Goal: Information Seeking & Learning: Learn about a topic

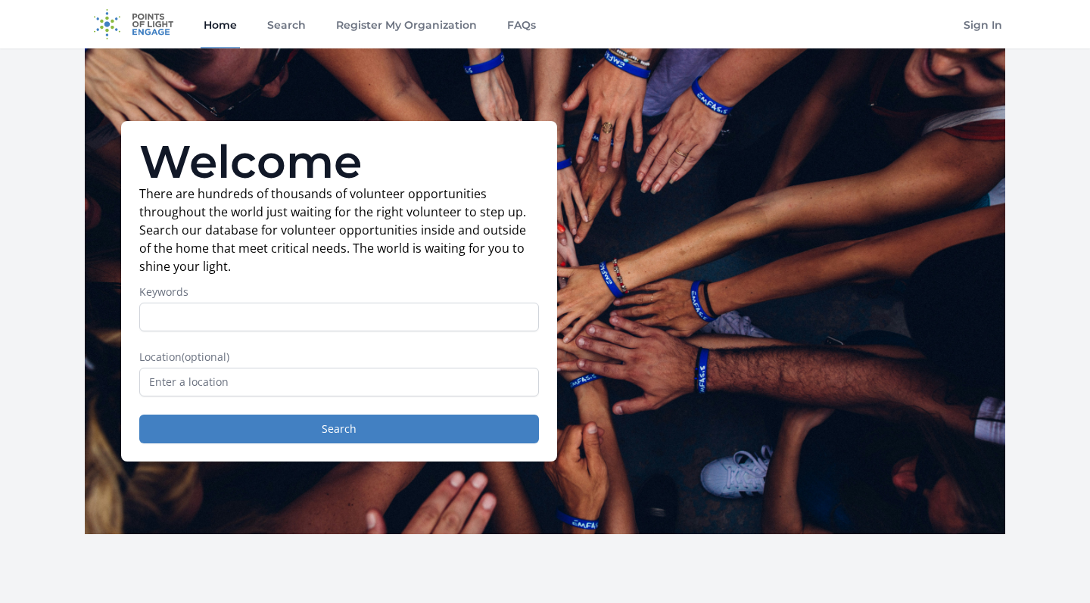
scroll to position [30, 0]
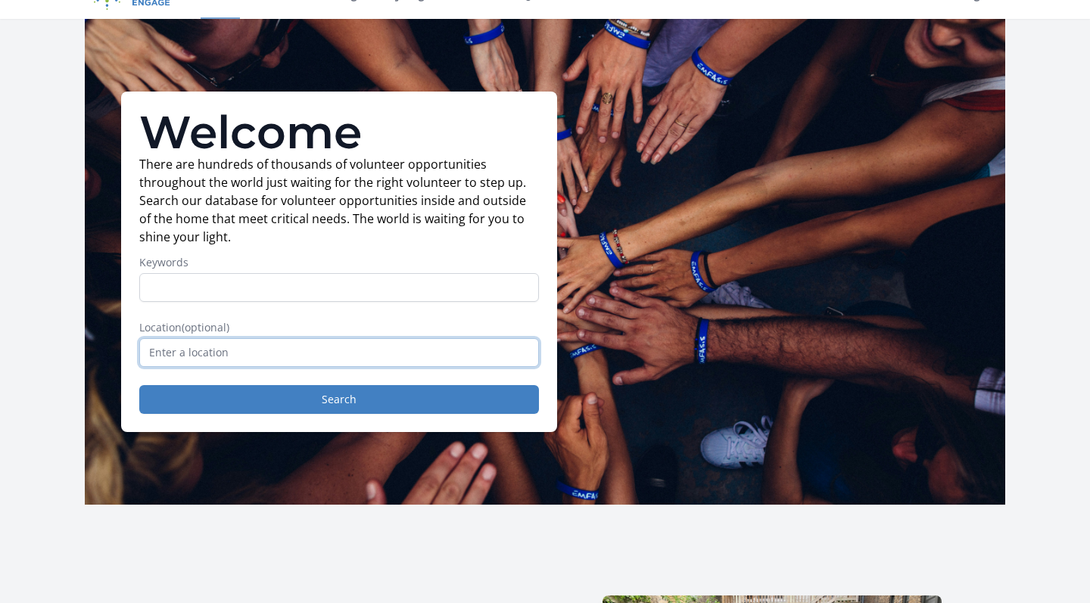
click at [232, 351] on input "text" at bounding box center [339, 352] width 400 height 29
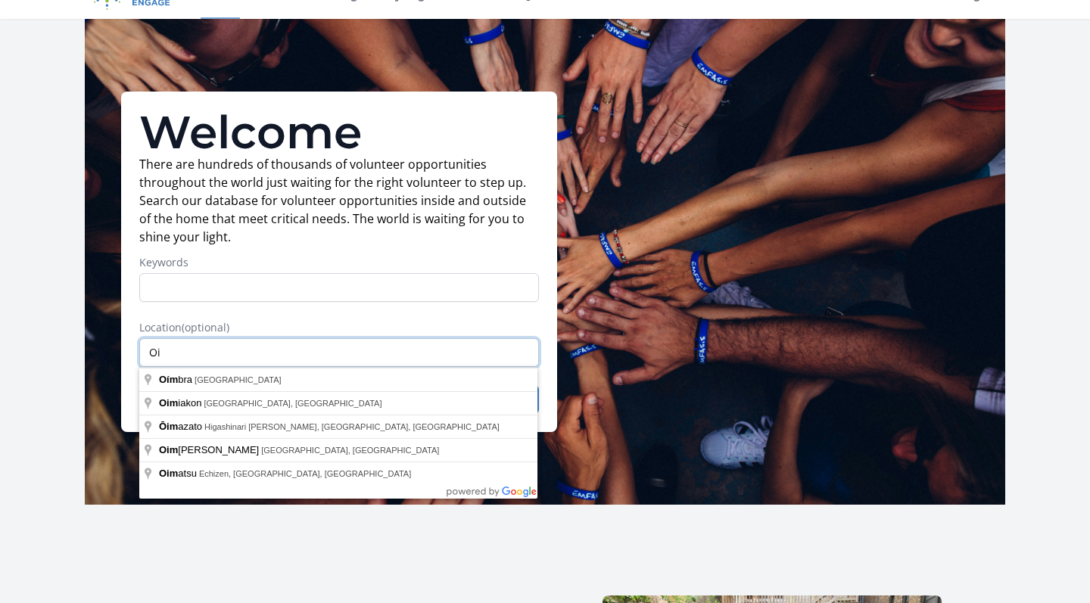
type input "O"
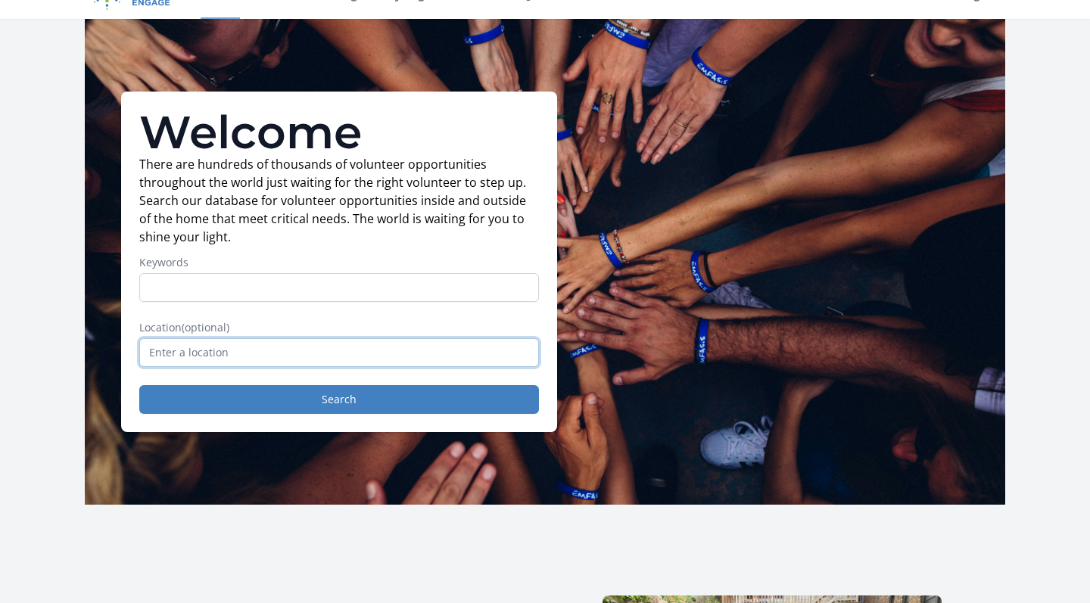
type input "O"
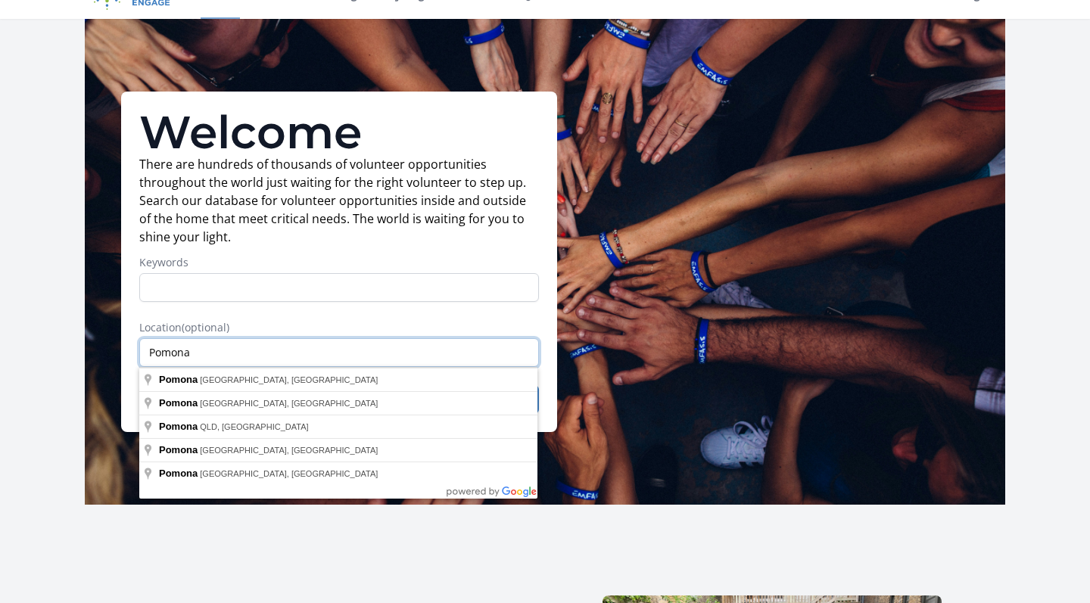
type input "Pomona"
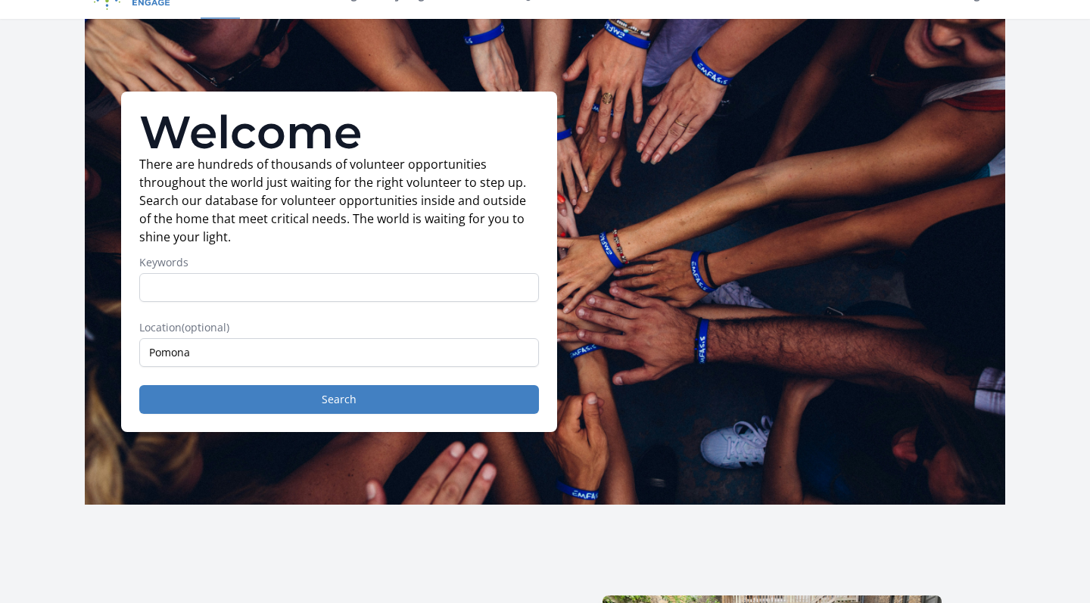
click at [283, 306] on form "Keywords Location (optional) Pomona Search" at bounding box center [339, 334] width 400 height 159
click at [261, 385] on form "Keywords Location (optional) Pomona Search" at bounding box center [339, 334] width 400 height 159
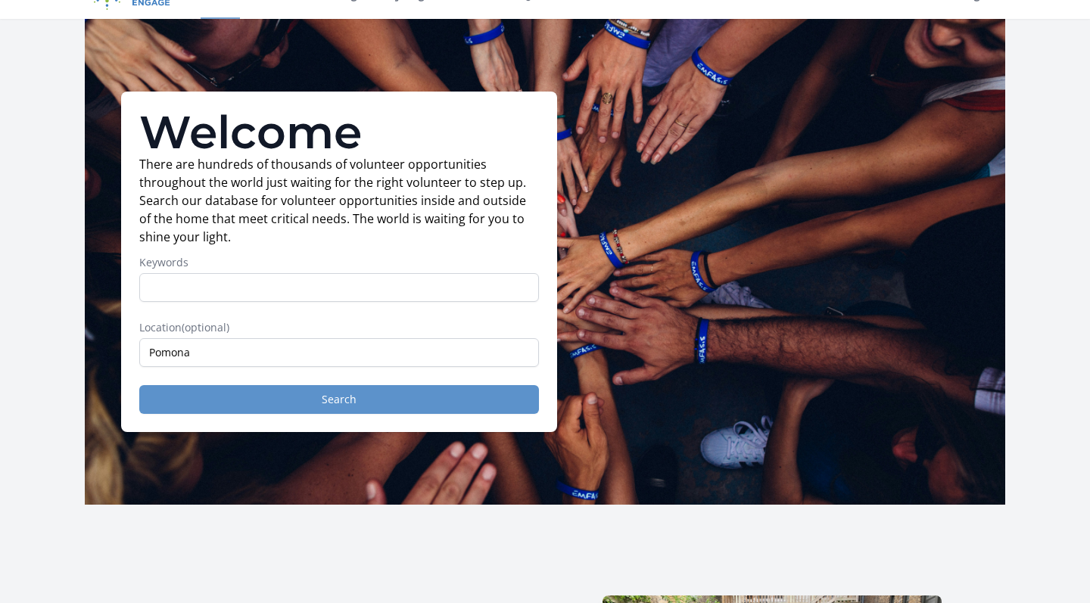
click at [259, 397] on button "Search" at bounding box center [339, 399] width 400 height 29
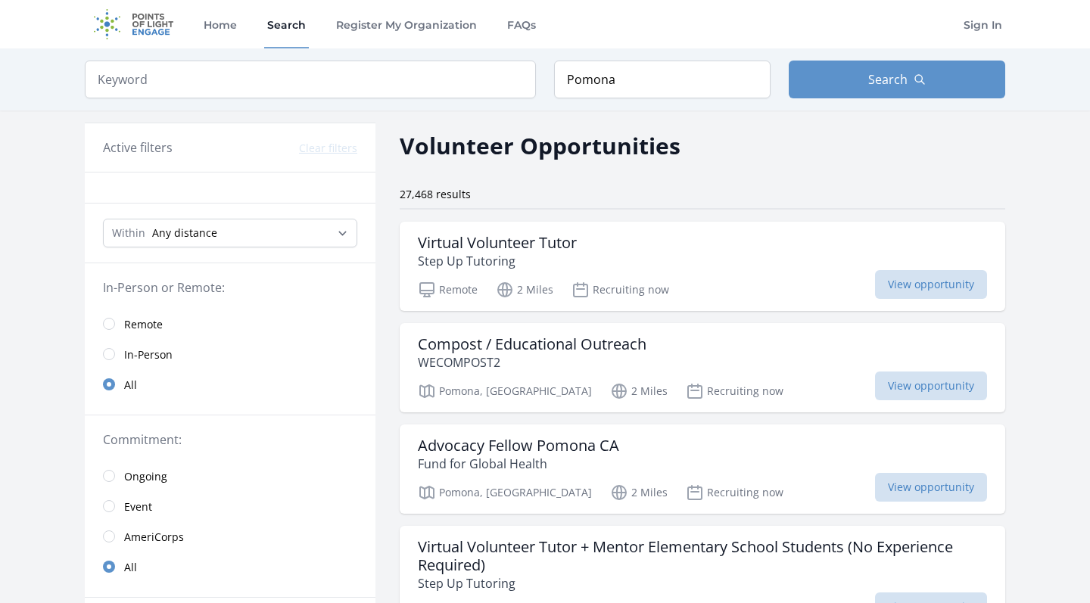
click at [109, 354] on input "radio" at bounding box center [109, 354] width 12 height 12
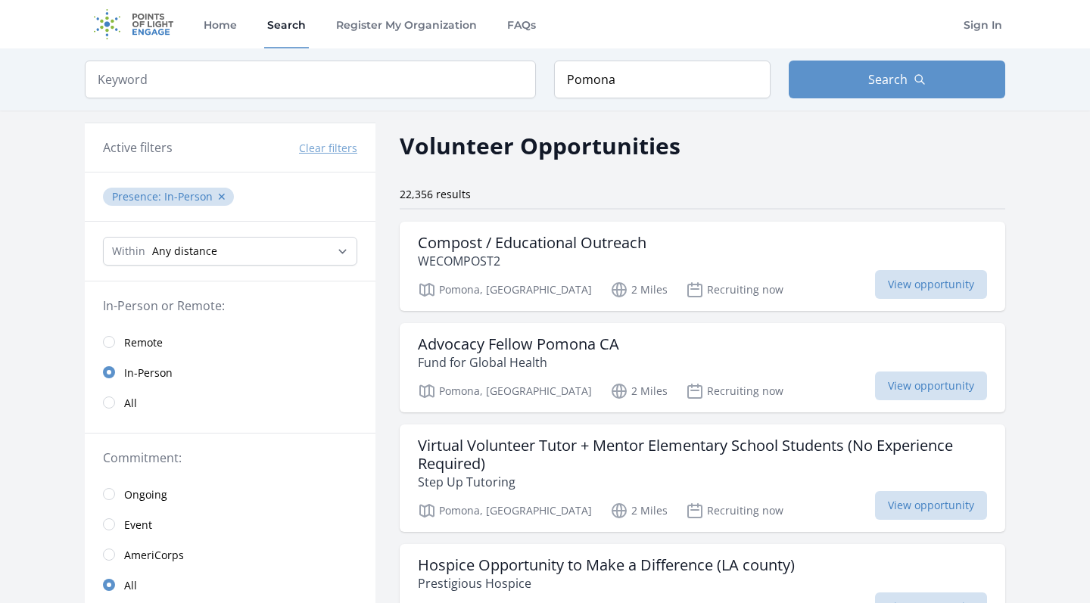
click at [114, 375] on input "radio" at bounding box center [109, 372] width 12 height 12
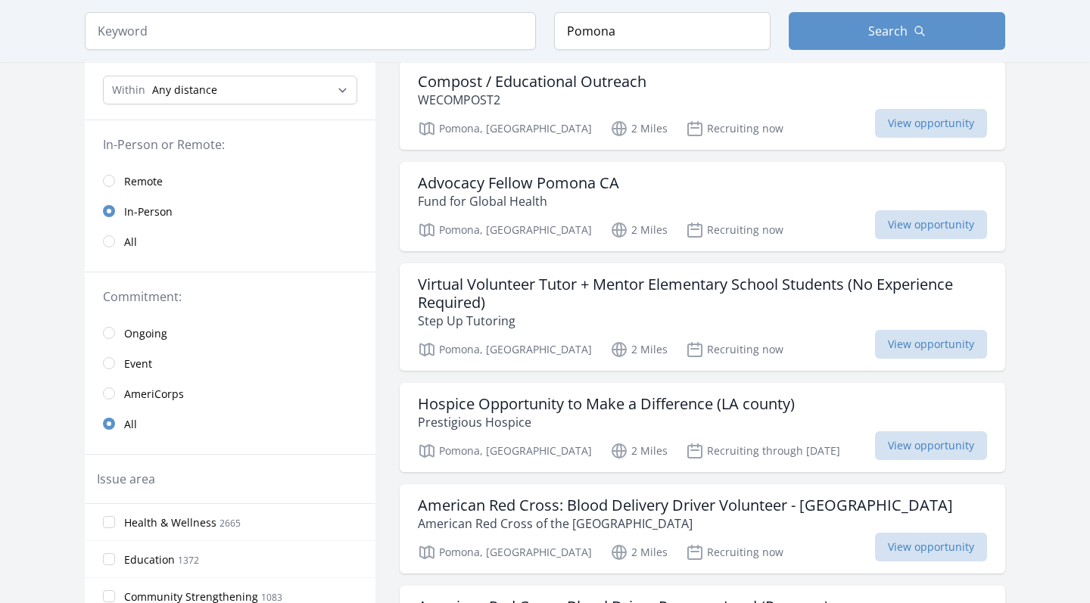
scroll to position [173, 0]
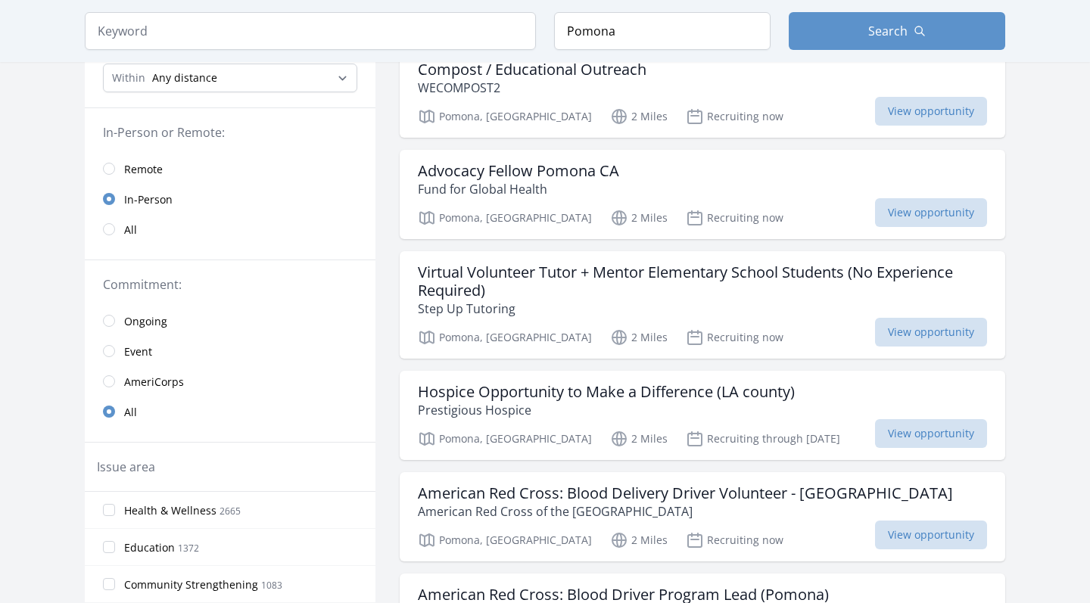
click at [111, 322] on input "radio" at bounding box center [109, 321] width 12 height 12
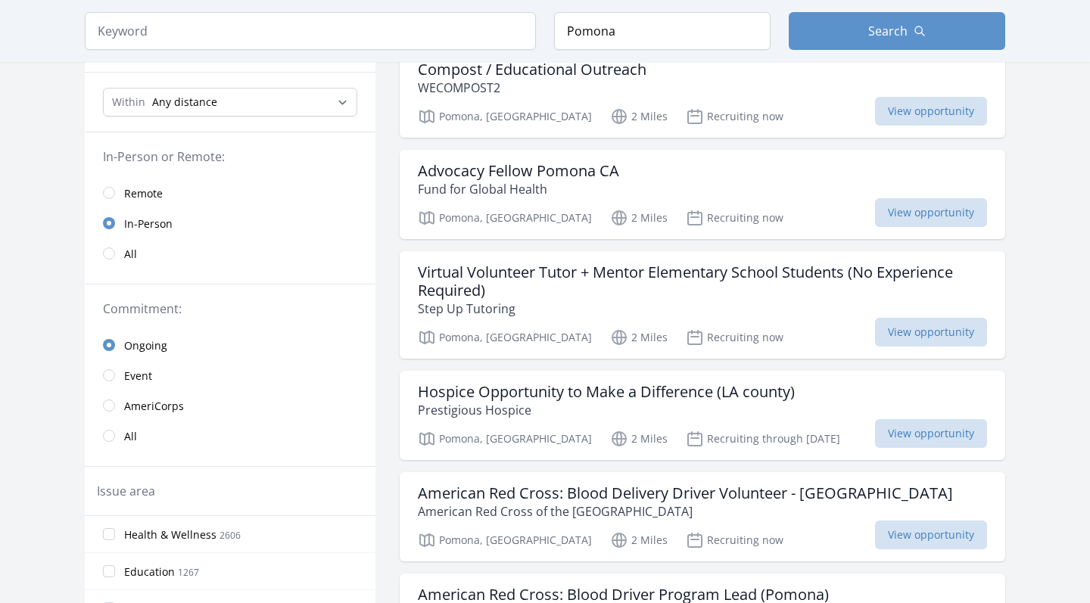
click at [111, 378] on input "radio" at bounding box center [109, 375] width 12 height 12
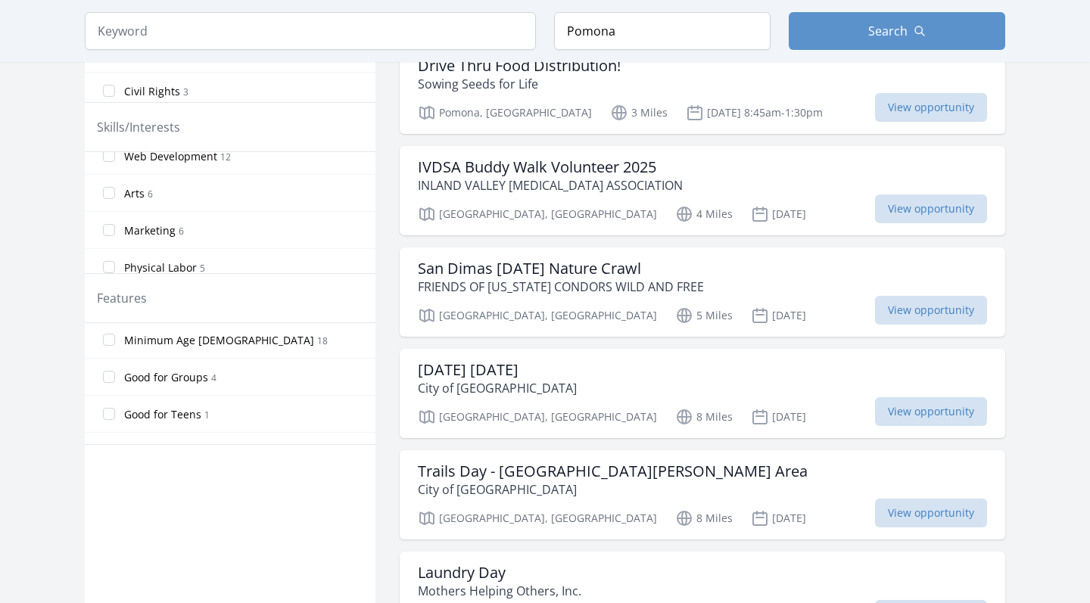
scroll to position [263, 0]
click at [111, 375] on input "Good for Groups 4" at bounding box center [109, 375] width 12 height 12
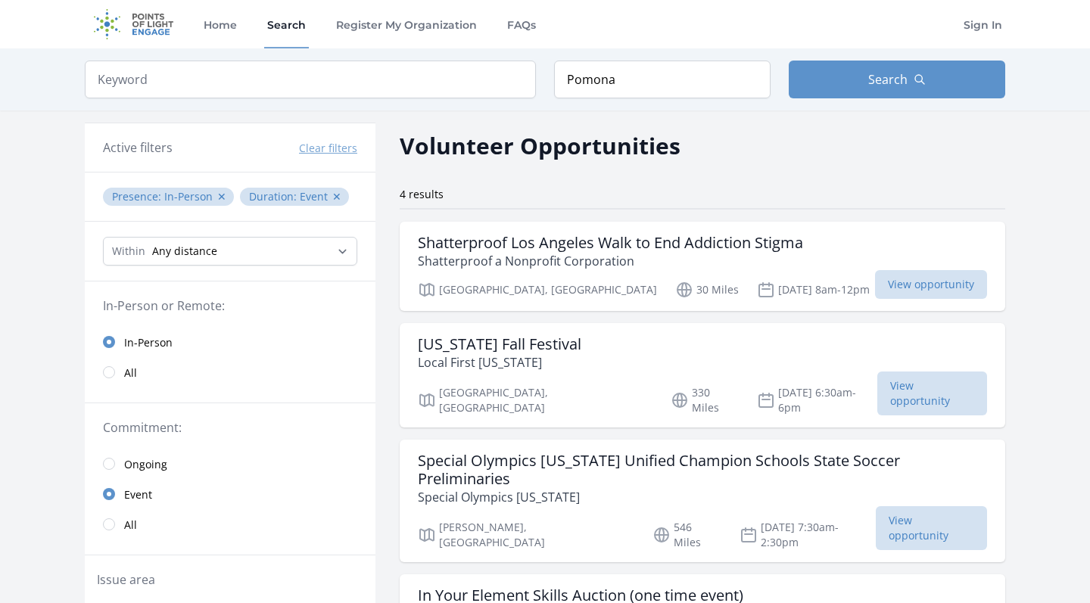
scroll to position [0, 0]
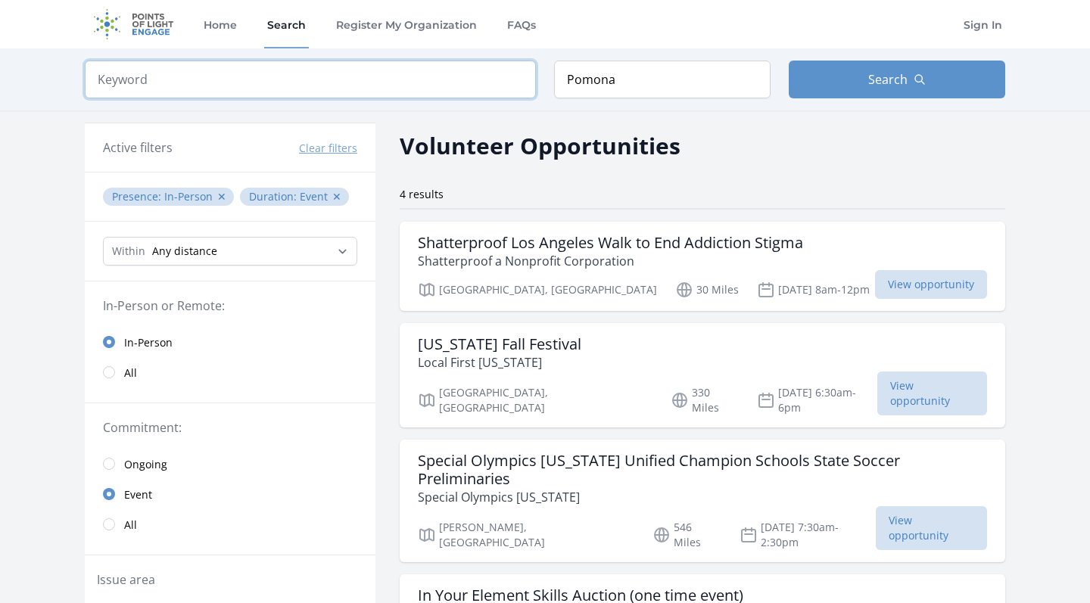
click at [361, 82] on input "search" at bounding box center [310, 80] width 451 height 38
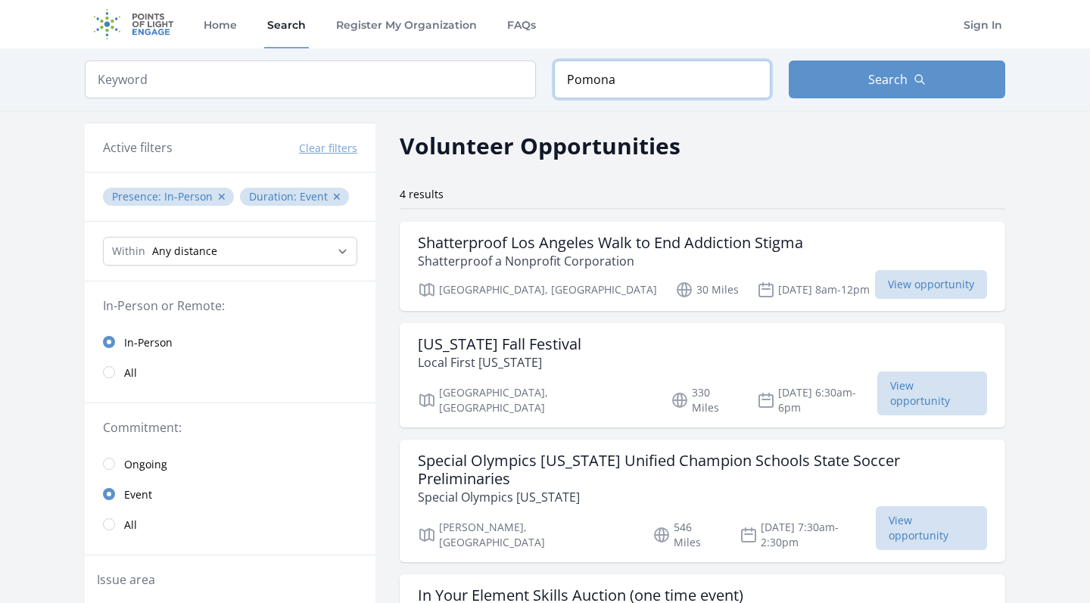
click at [614, 84] on input "Pomona" at bounding box center [662, 80] width 217 height 38
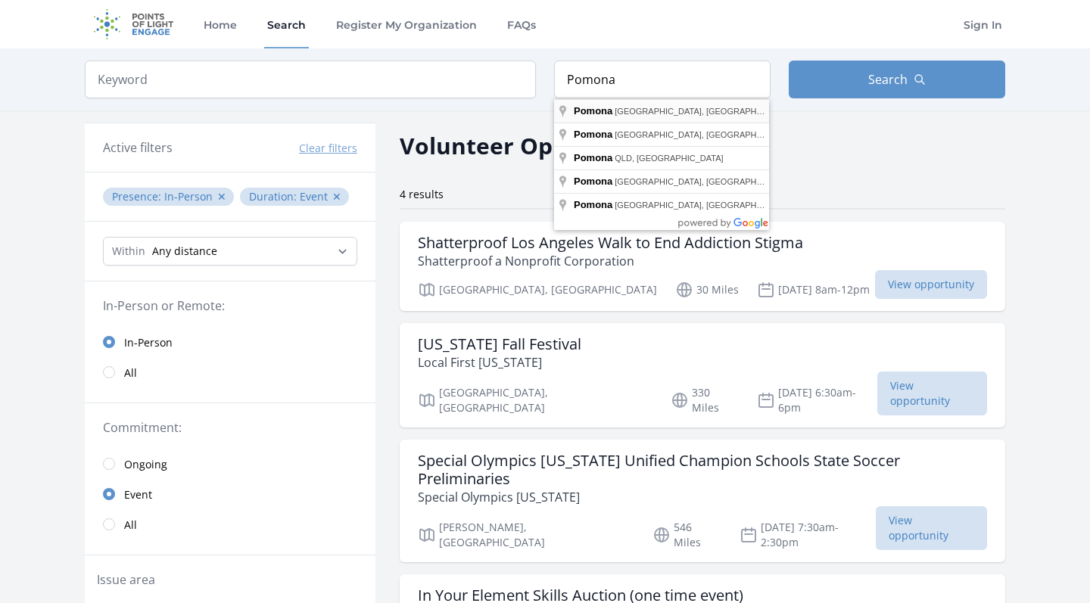
type input "[GEOGRAPHIC_DATA], [GEOGRAPHIC_DATA], [GEOGRAPHIC_DATA]"
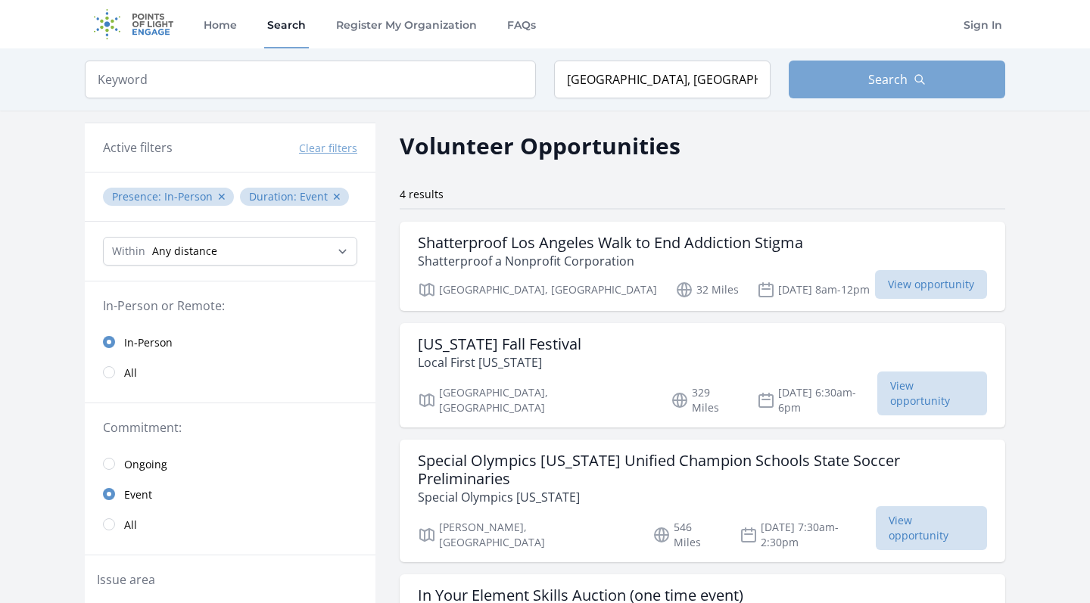
click at [855, 89] on button "Search" at bounding box center [897, 80] width 217 height 38
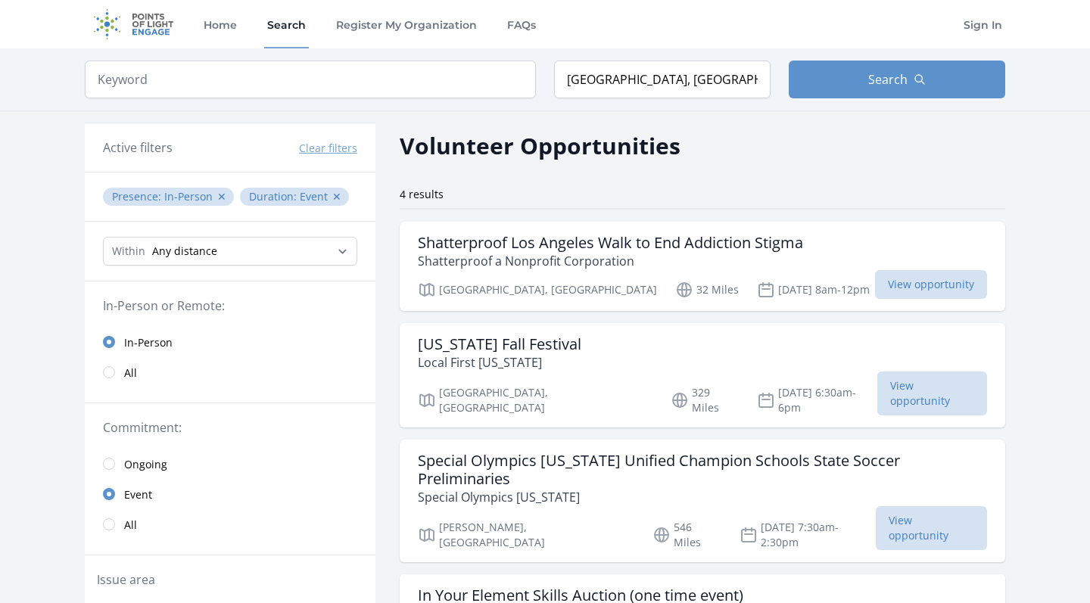
click at [784, 145] on div "Volunteer Opportunities" at bounding box center [703, 146] width 606 height 34
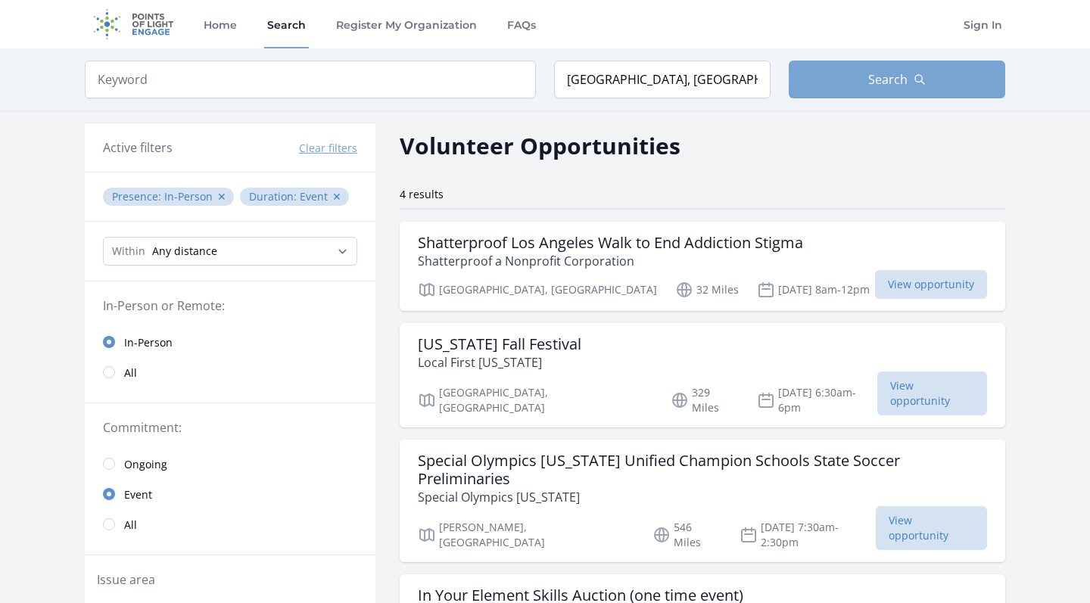
click at [877, 72] on span "Search" at bounding box center [887, 79] width 39 height 18
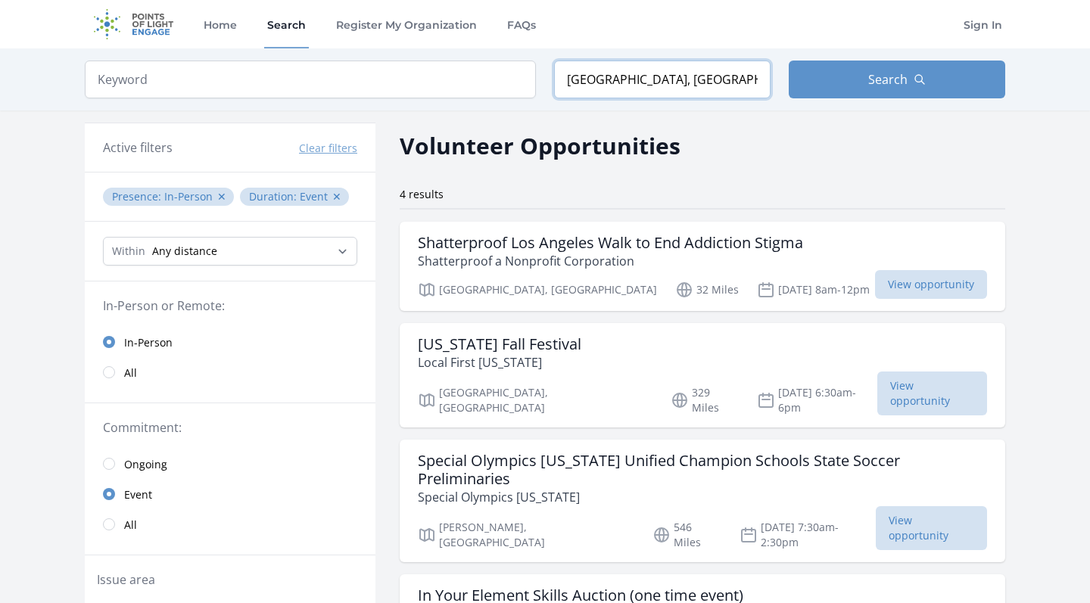
click at [693, 79] on input "[GEOGRAPHIC_DATA], [GEOGRAPHIC_DATA], [GEOGRAPHIC_DATA]" at bounding box center [662, 80] width 217 height 38
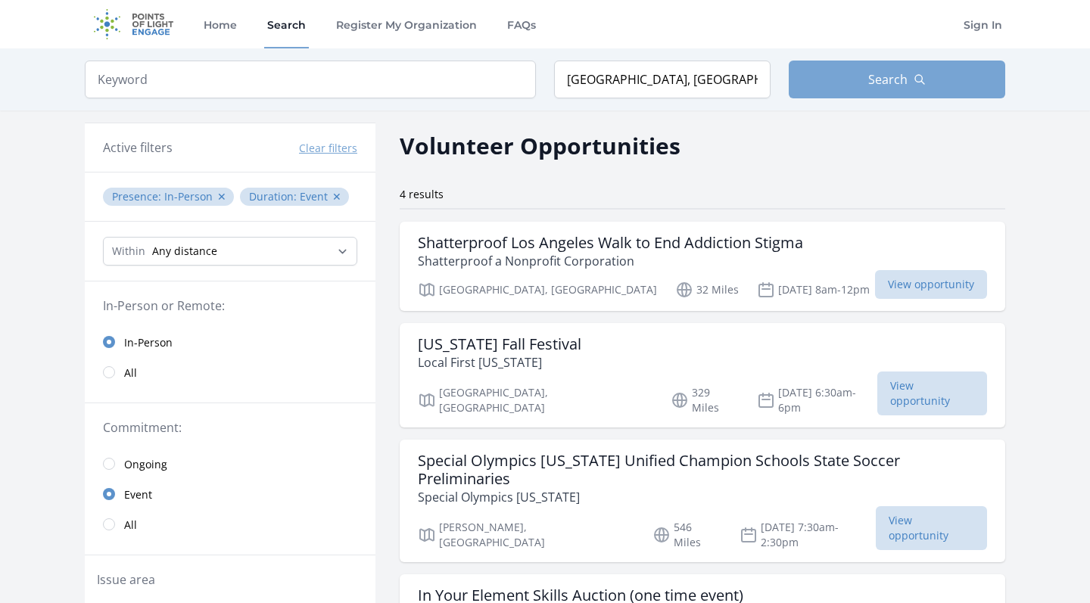
click at [887, 75] on span "Search" at bounding box center [887, 79] width 39 height 18
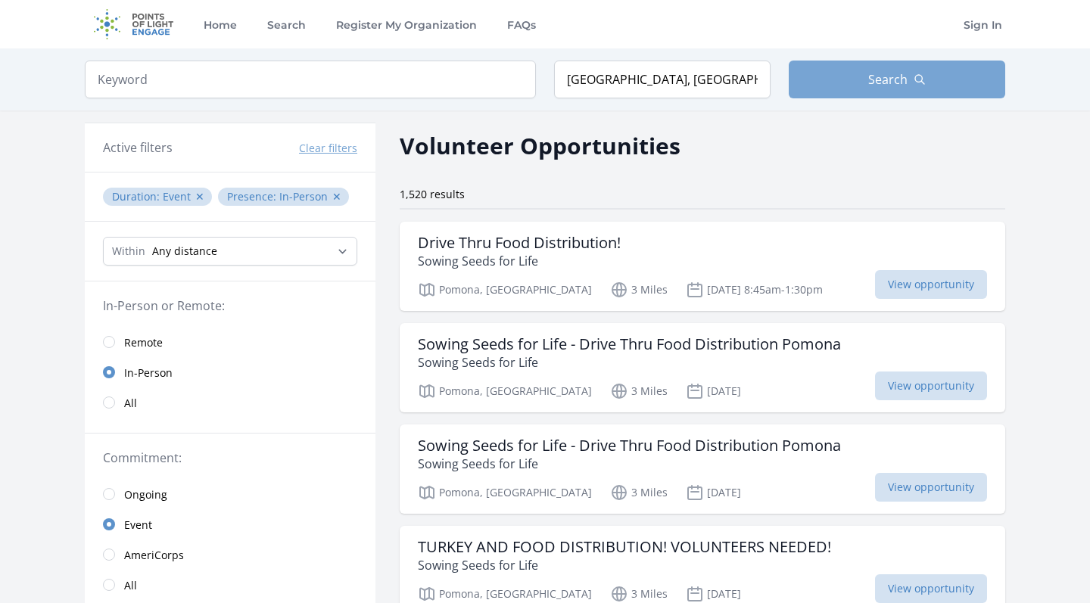
click at [853, 76] on button "Search" at bounding box center [897, 80] width 217 height 38
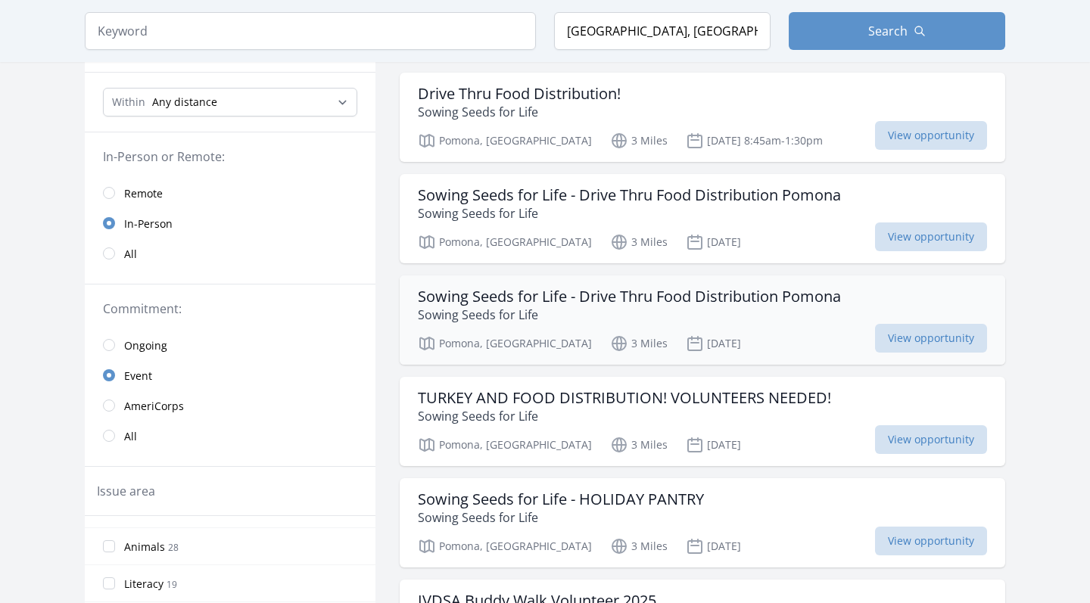
scroll to position [155, 0]
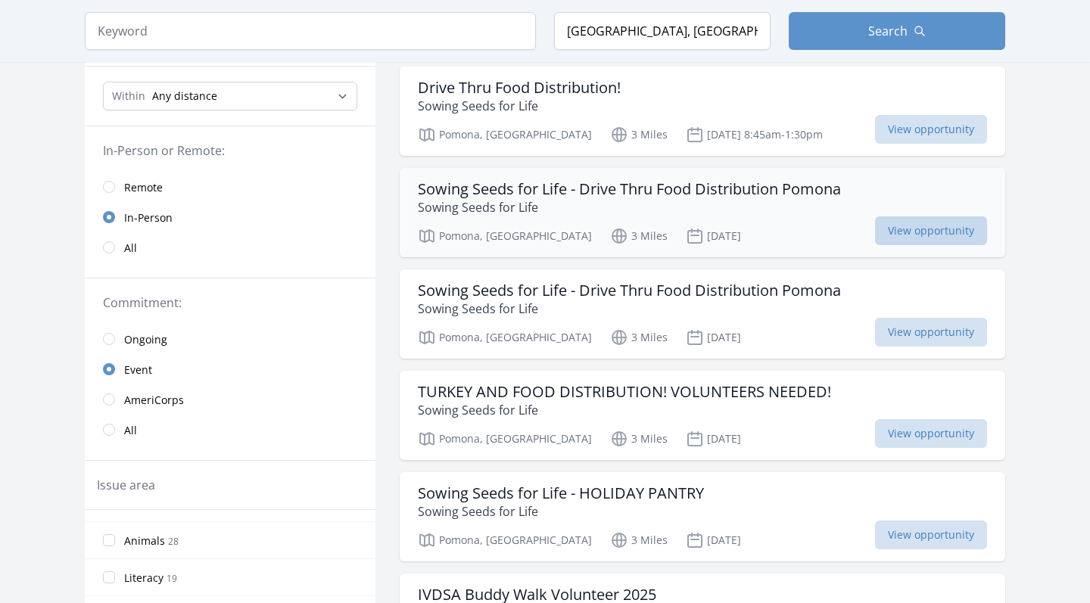
click at [875, 234] on span "View opportunity" at bounding box center [931, 231] width 112 height 29
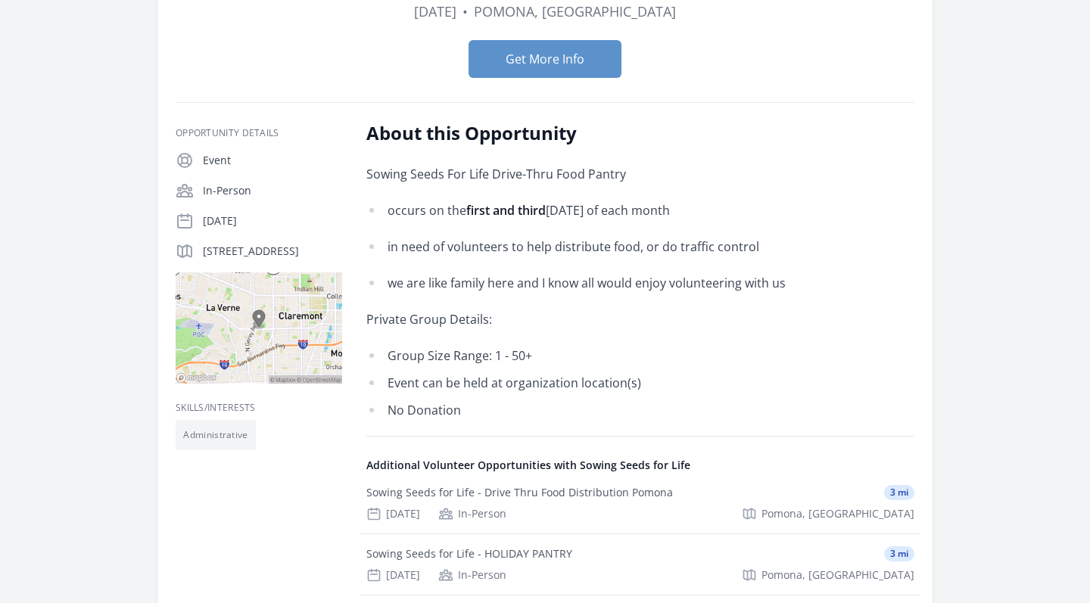
scroll to position [204, 0]
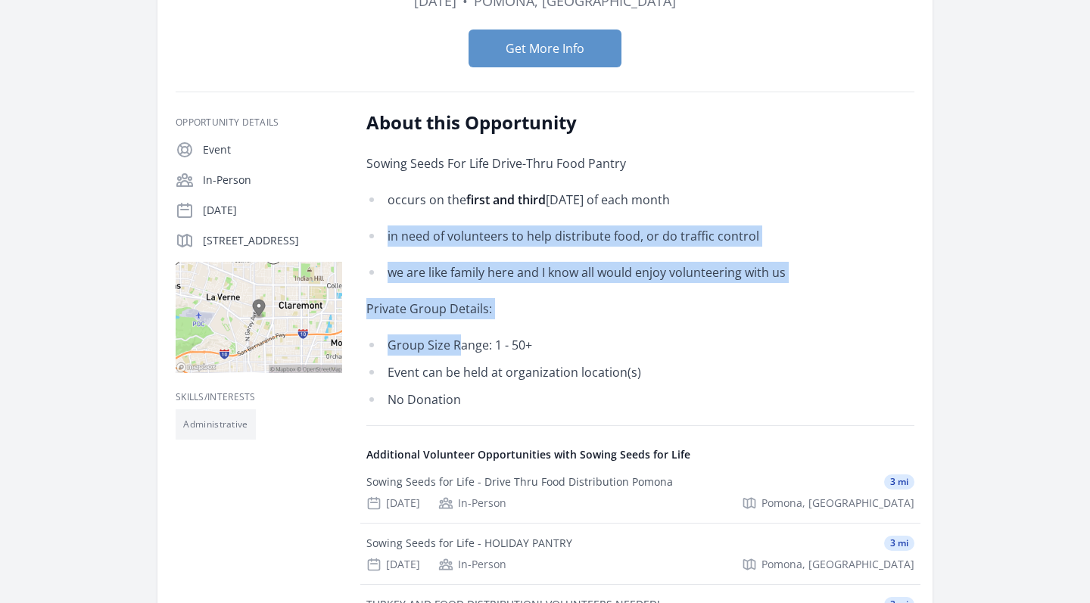
drag, startPoint x: 468, startPoint y: 220, endPoint x: 460, endPoint y: 347, distance: 128.2
click at [460, 347] on div "Sowing Seeds For Life Drive-Thru Food Pantry occurs on the first and third Wedn…" at bounding box center [587, 281] width 443 height 257
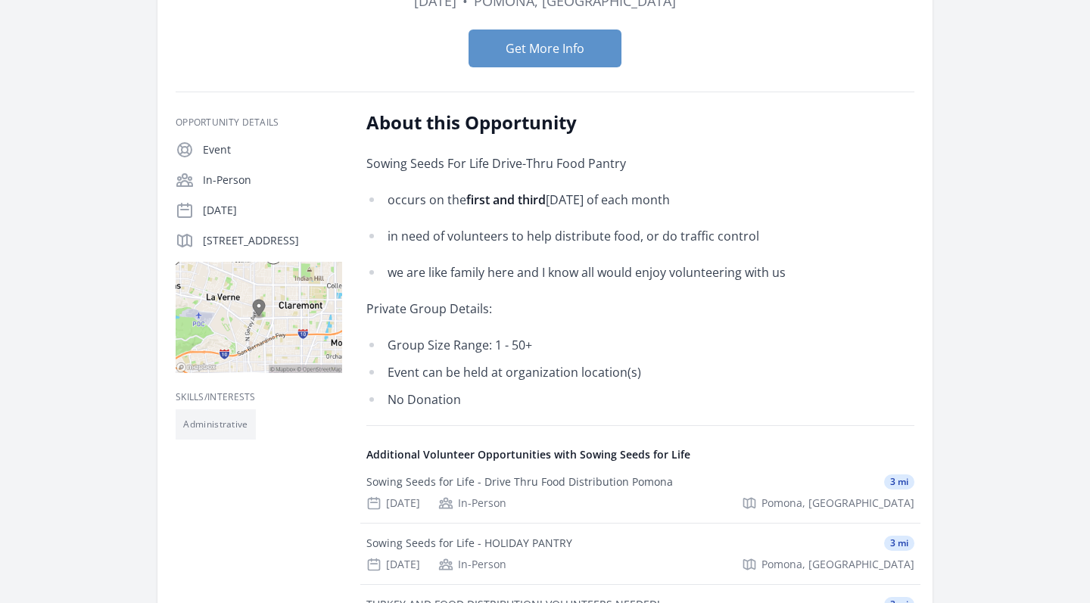
click at [528, 326] on div "Sowing Seeds For Life Drive-Thru Food Pantry occurs on the first and third Wedn…" at bounding box center [587, 281] width 443 height 257
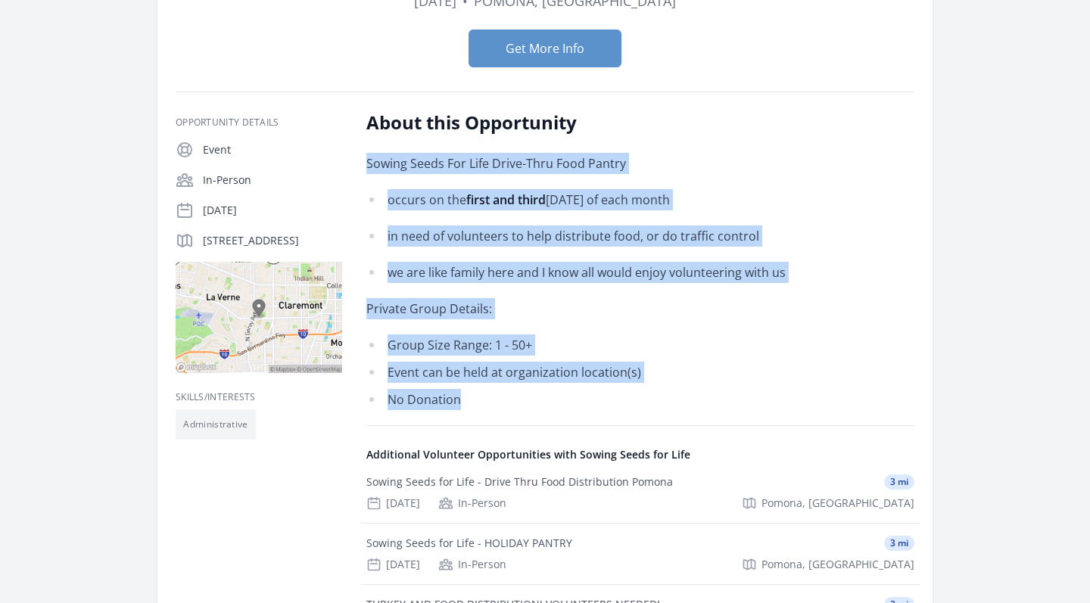
drag, startPoint x: 532, startPoint y: 397, endPoint x: 400, endPoint y: 151, distance: 278.8
click at [400, 151] on div "About this Opportunity Sowing Seeds For Life Drive-Thru Food Pantry occurs on t…" at bounding box center [587, 261] width 443 height 300
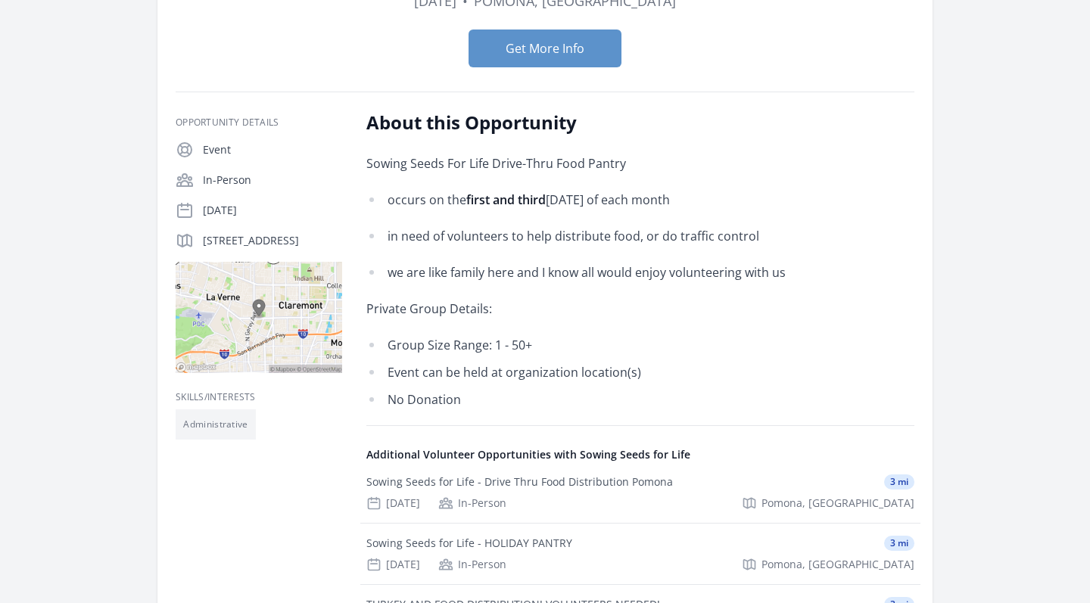
click at [404, 224] on div "Sowing Seeds For Life Drive-Thru Food Pantry occurs on the first and third Wedn…" at bounding box center [587, 281] width 443 height 257
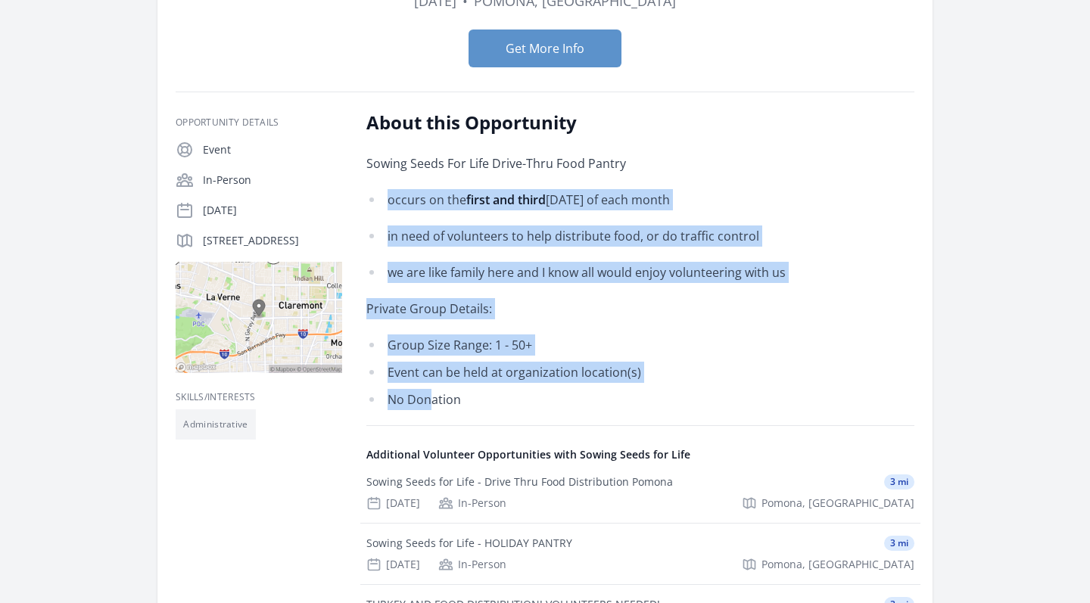
drag, startPoint x: 426, startPoint y: 187, endPoint x: 437, endPoint y: 412, distance: 225.1
click at [436, 412] on div "About this Opportunity Sowing Seeds For Life Drive-Thru Food Pantry occurs on t…" at bounding box center [640, 415] width 548 height 609
click at [463, 404] on li "No Donation" at bounding box center [587, 399] width 443 height 21
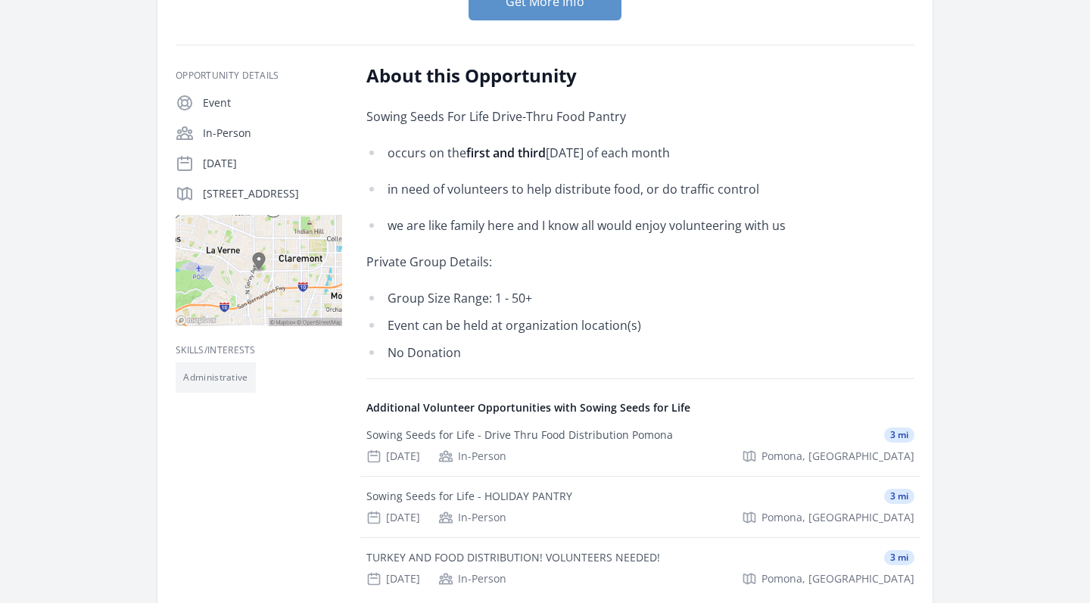
scroll to position [266, 0]
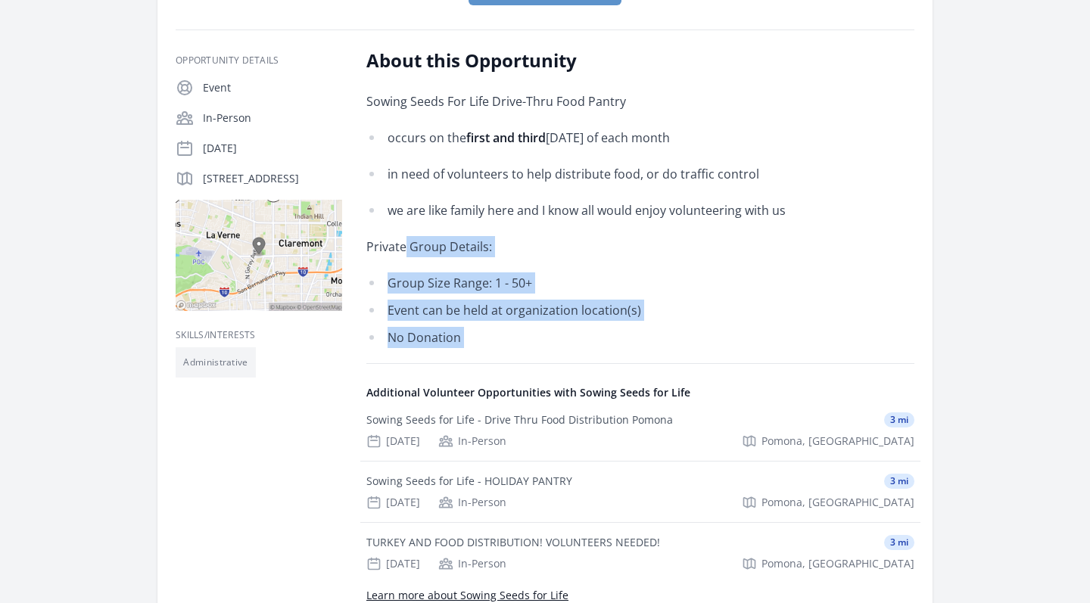
drag, startPoint x: 490, startPoint y: 377, endPoint x: 405, endPoint y: 251, distance: 151.6
click at [405, 251] on div "About this Opportunity Sowing Seeds For Life Drive-Thru Food Pantry occurs on t…" at bounding box center [640, 352] width 548 height 609
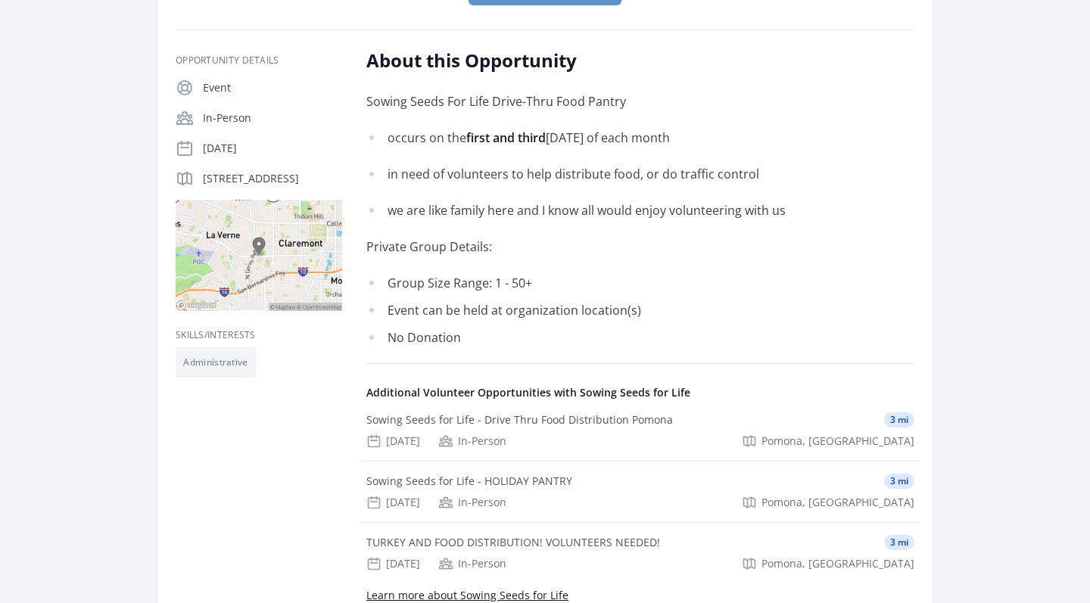
click at [398, 260] on div "Sowing Seeds For Life Drive-Thru Food Pantry occurs on the first and third Wedn…" at bounding box center [587, 219] width 443 height 257
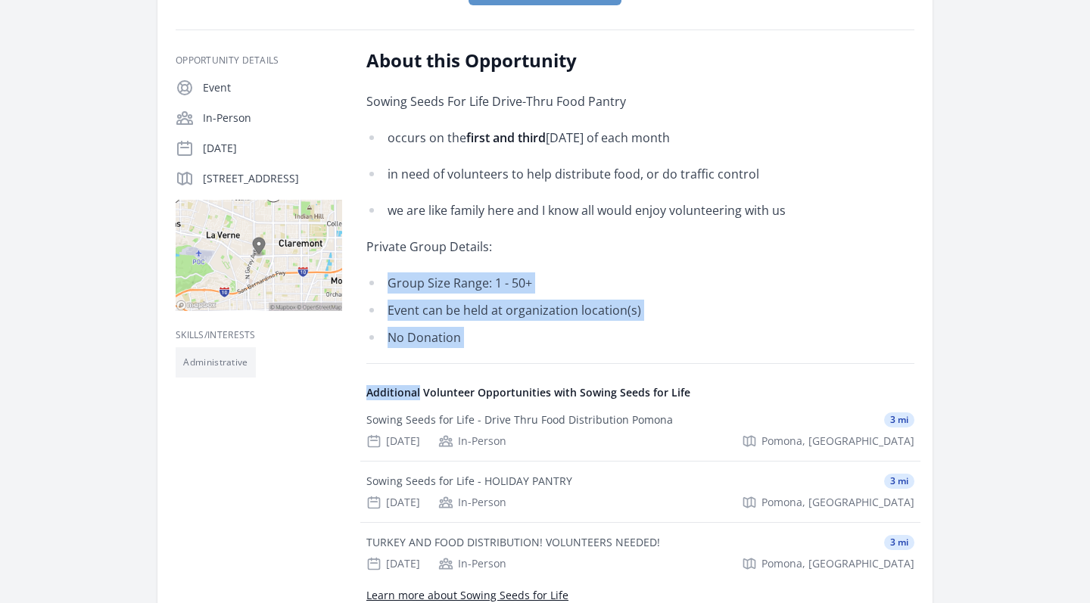
drag, startPoint x: 398, startPoint y: 260, endPoint x: 494, endPoint y: 384, distance: 156.6
click at [494, 384] on div "About this Opportunity Sowing Seeds For Life Drive-Thru Food Pantry occurs on t…" at bounding box center [640, 352] width 548 height 609
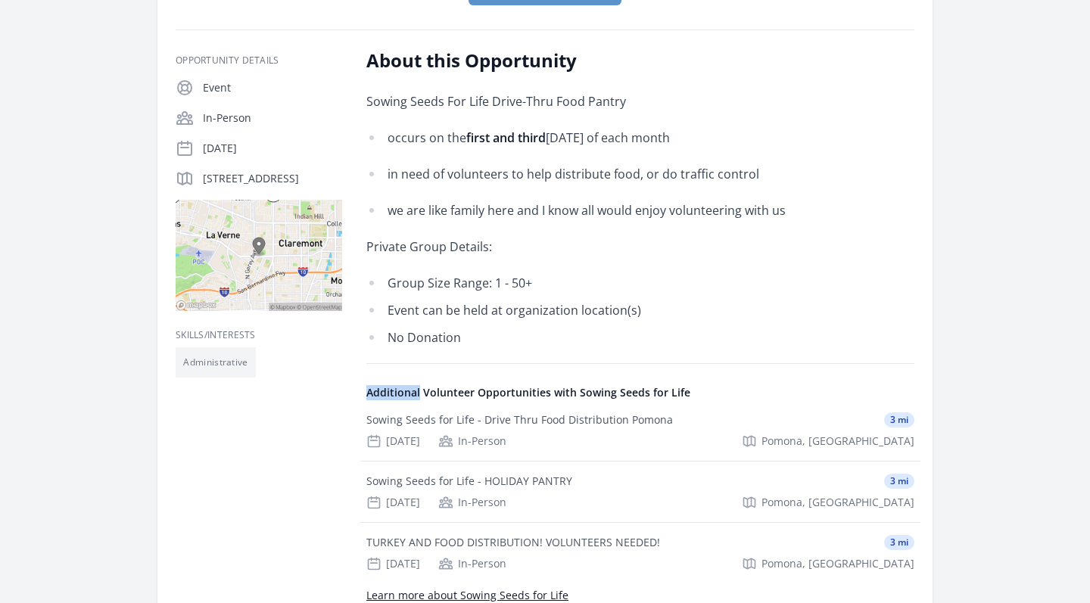
click at [501, 350] on div "About this Opportunity Sowing Seeds For Life Drive-Thru Food Pantry occurs on t…" at bounding box center [640, 352] width 548 height 609
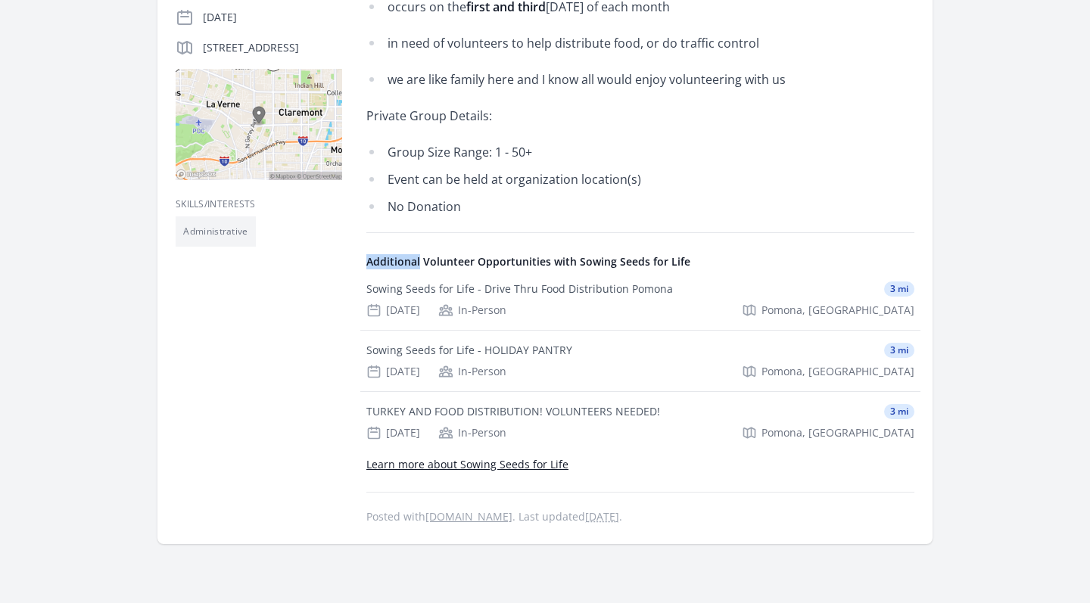
scroll to position [411, 0]
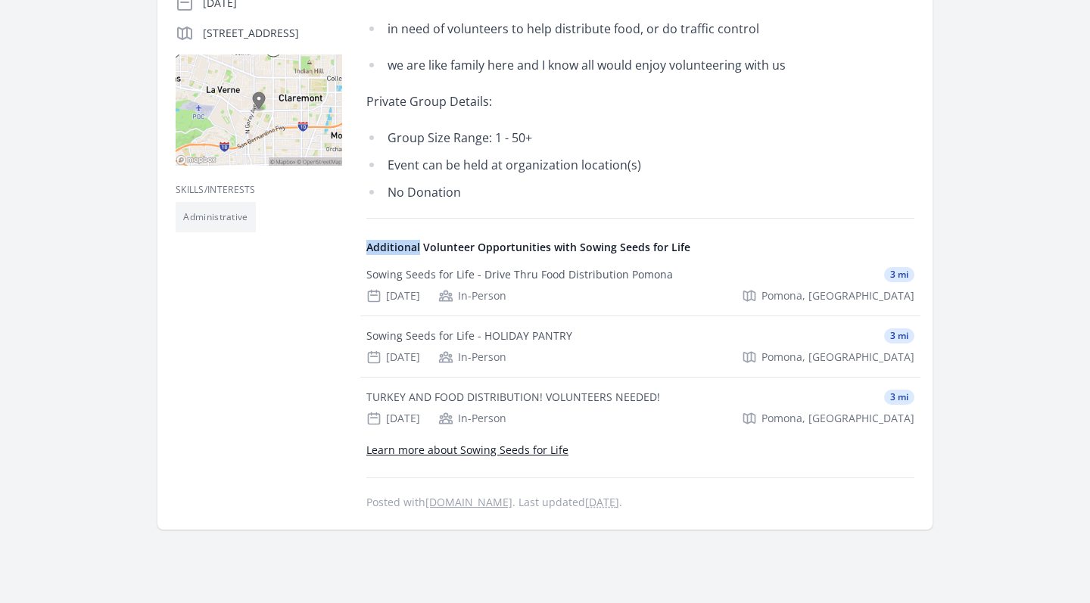
click at [584, 231] on div "Additional Volunteer Opportunities with Sowing Seeds for Life Sowing Seeds for …" at bounding box center [640, 365] width 548 height 294
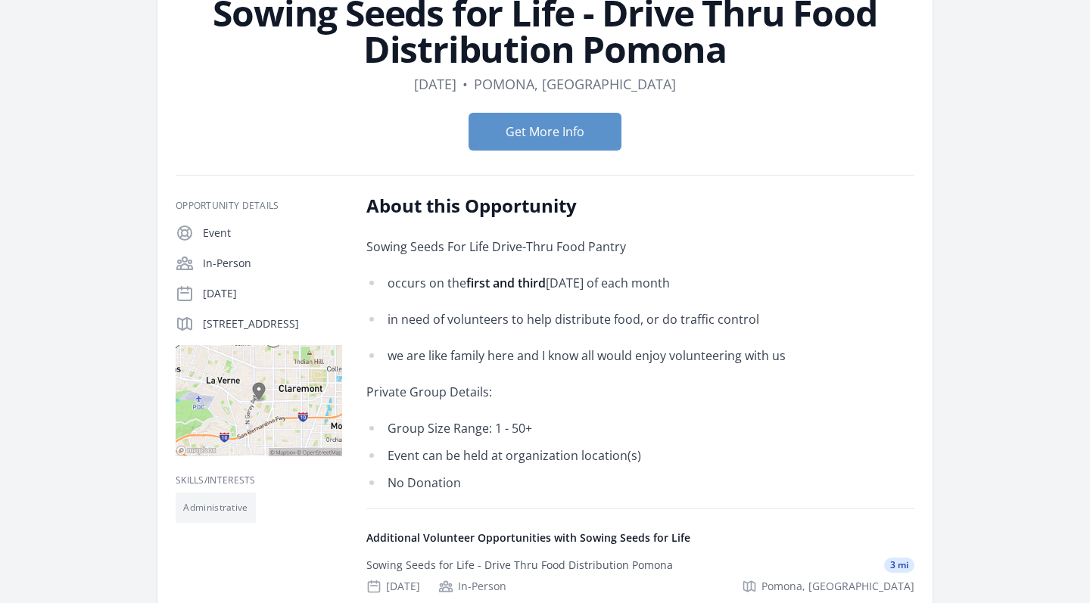
scroll to position [52, 0]
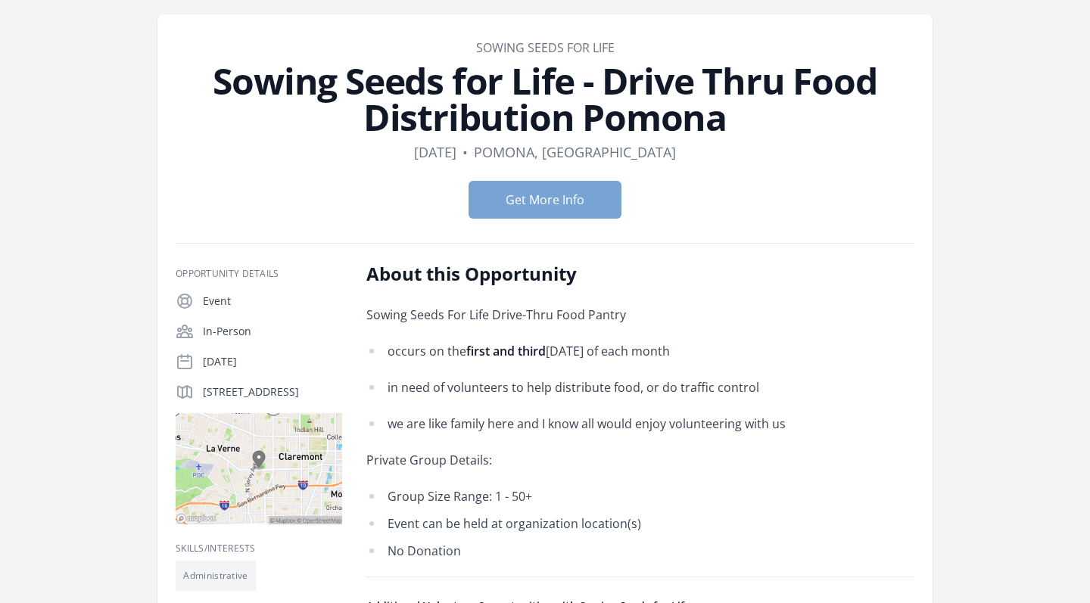
click at [543, 201] on button "Get More Info" at bounding box center [545, 200] width 153 height 38
